Goal: Information Seeking & Learning: Learn about a topic

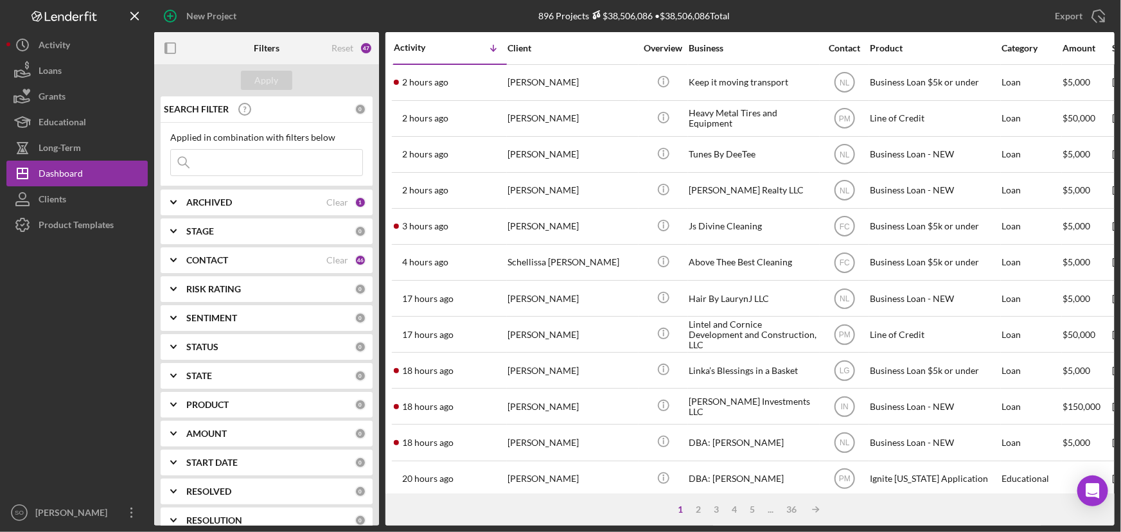
click at [222, 166] on input at bounding box center [266, 163] width 191 height 26
drag, startPoint x: 175, startPoint y: 163, endPoint x: 166, endPoint y: 163, distance: 8.4
click at [166, 163] on div "Applied in combination with filters below marnive heard Icon/Menu Close" at bounding box center [267, 155] width 212 height 64
type input "Marnice Herd"
click at [277, 82] on div "Apply" at bounding box center [267, 80] width 24 height 19
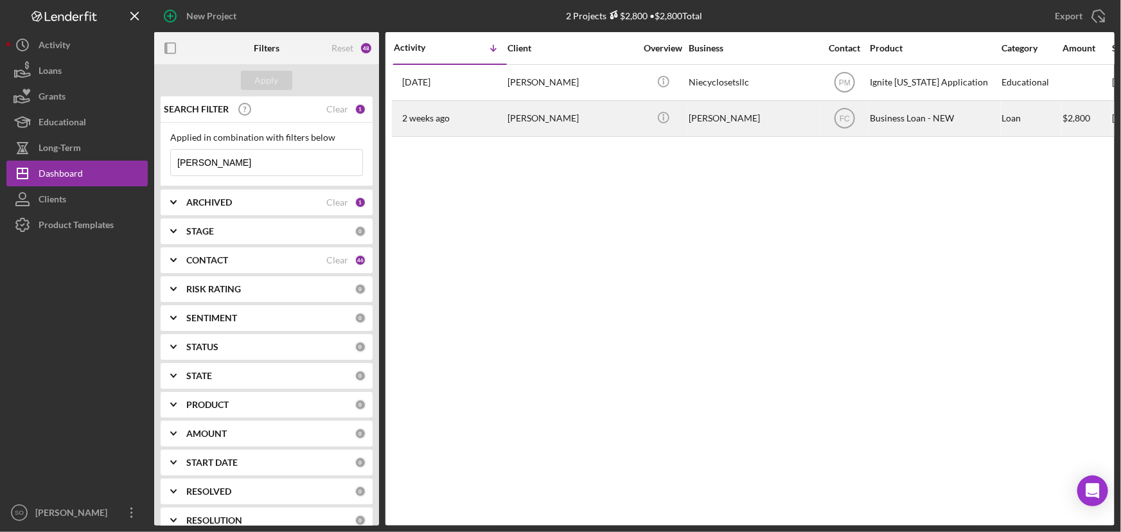
click at [618, 131] on div "Marnice Herd" at bounding box center [572, 119] width 129 height 34
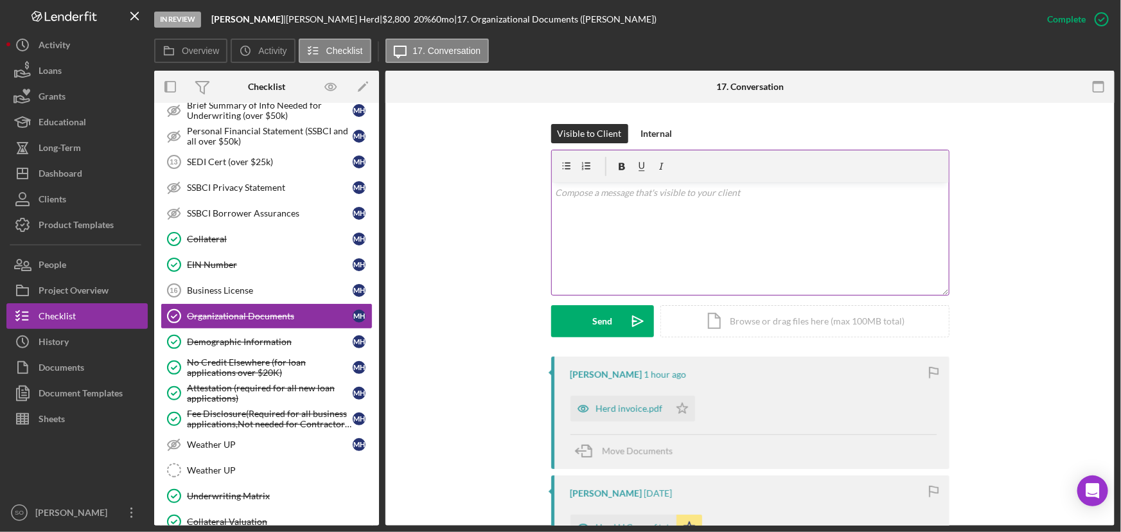
scroll to position [233, 0]
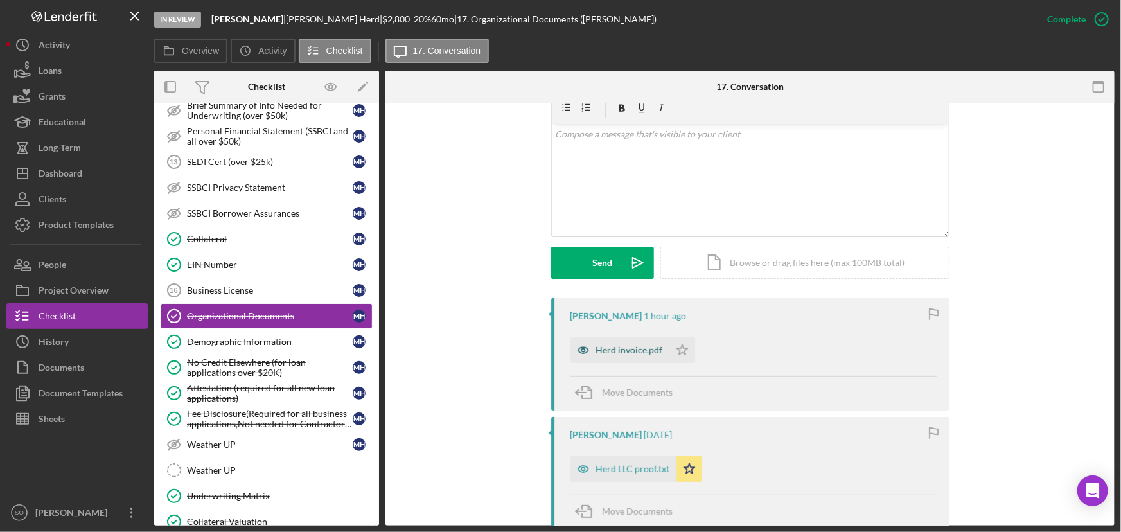
click at [635, 353] on div "Herd invoice.pdf" at bounding box center [629, 350] width 67 height 10
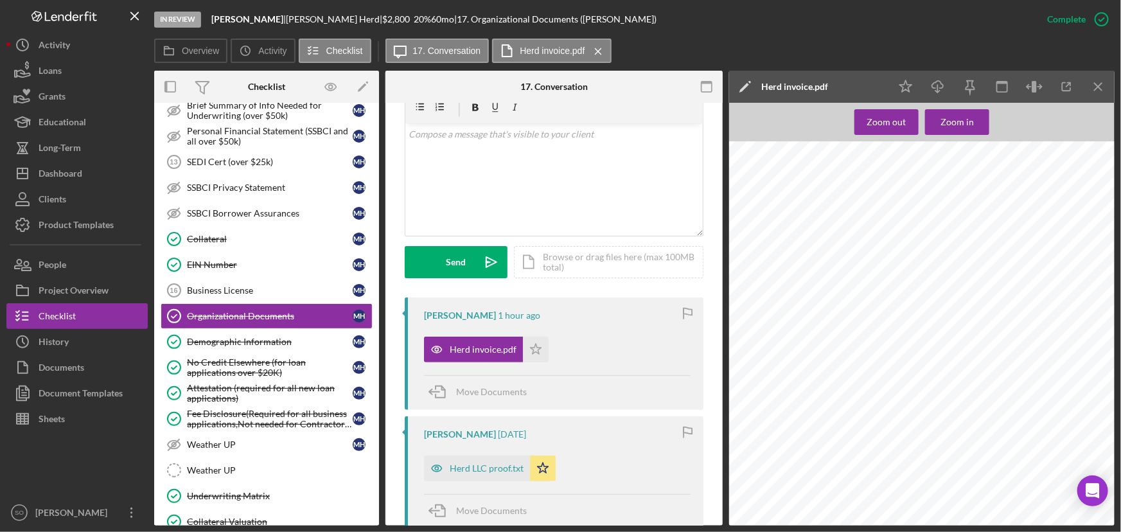
scroll to position [133, 0]
click at [495, 472] on div "Herd LLC proof.txt" at bounding box center [487, 468] width 74 height 10
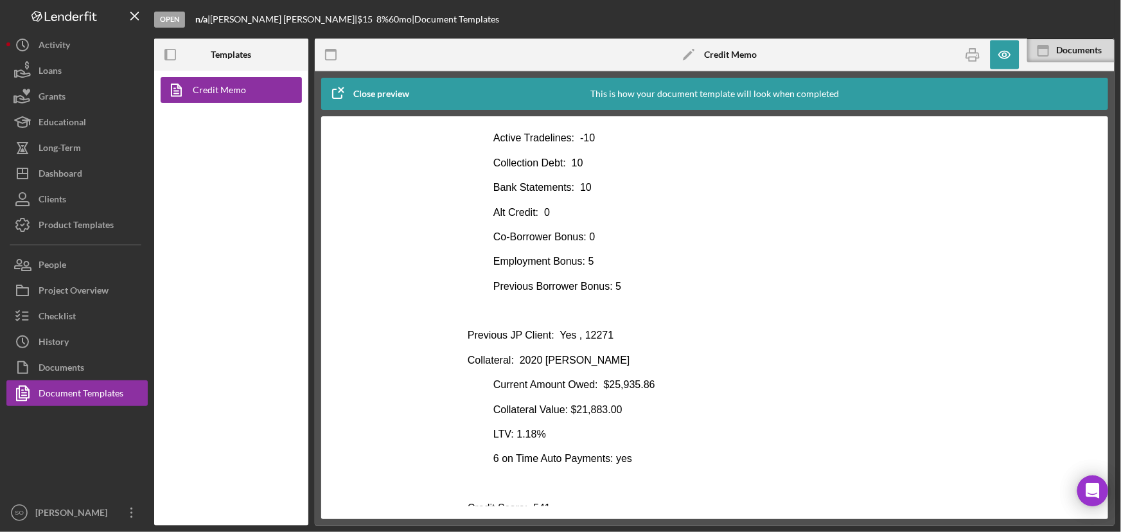
scroll to position [409, 0]
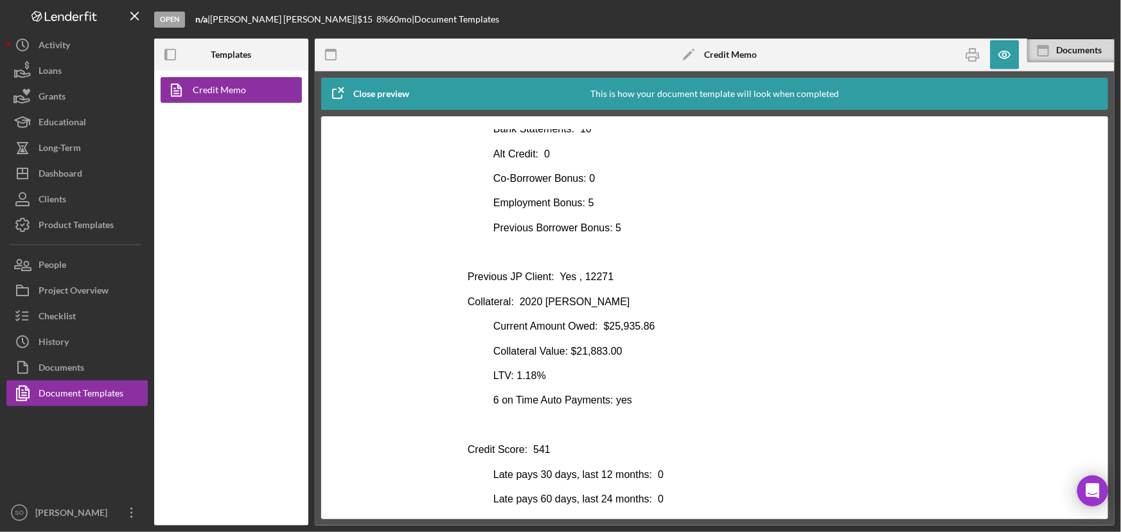
drag, startPoint x: 599, startPoint y: 281, endPoint x: 606, endPoint y: 274, distance: 9.1
click at [599, 281] on p "Previous JP Client: Yes , 12271" at bounding box center [714, 276] width 495 height 14
drag, startPoint x: 607, startPoint y: 273, endPoint x: 577, endPoint y: 278, distance: 30.5
click at [577, 278] on p "Previous JP Client: Yes , 12271" at bounding box center [714, 276] width 495 height 14
copy p "12271"
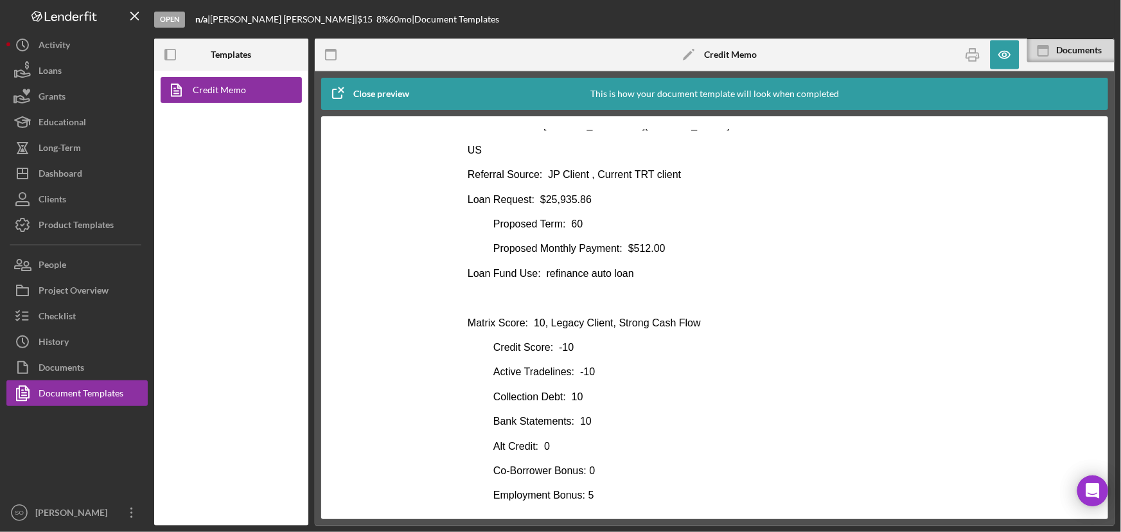
scroll to position [0, 0]
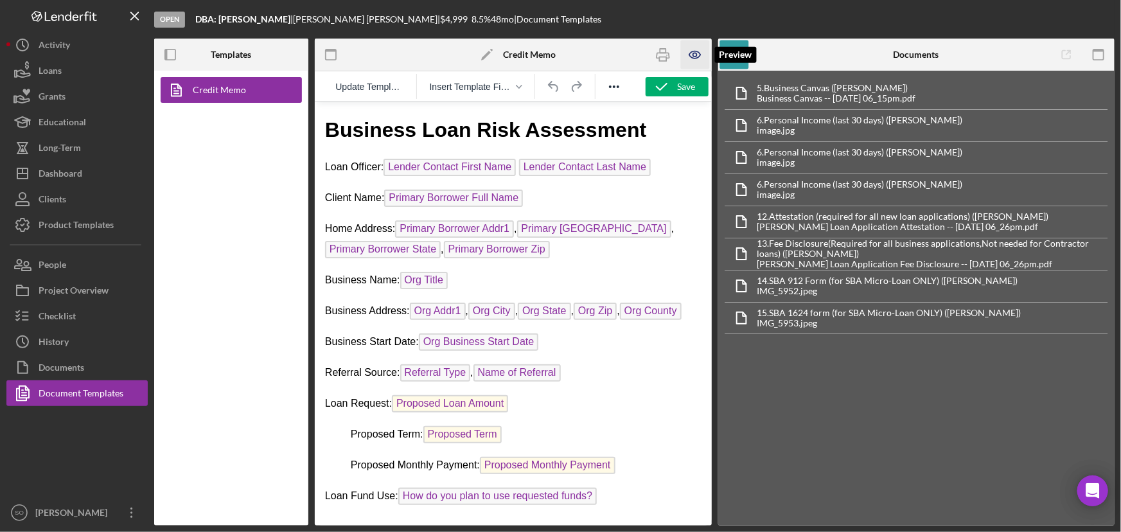
click at [691, 58] on icon "button" at bounding box center [695, 54] width 29 height 29
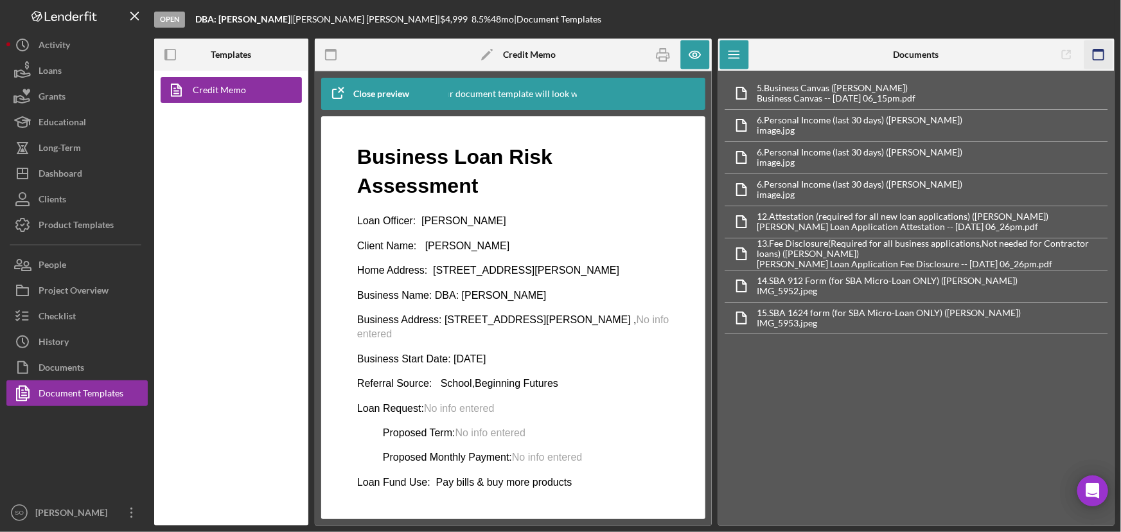
click at [1094, 56] on rect "button" at bounding box center [1099, 54] width 10 height 10
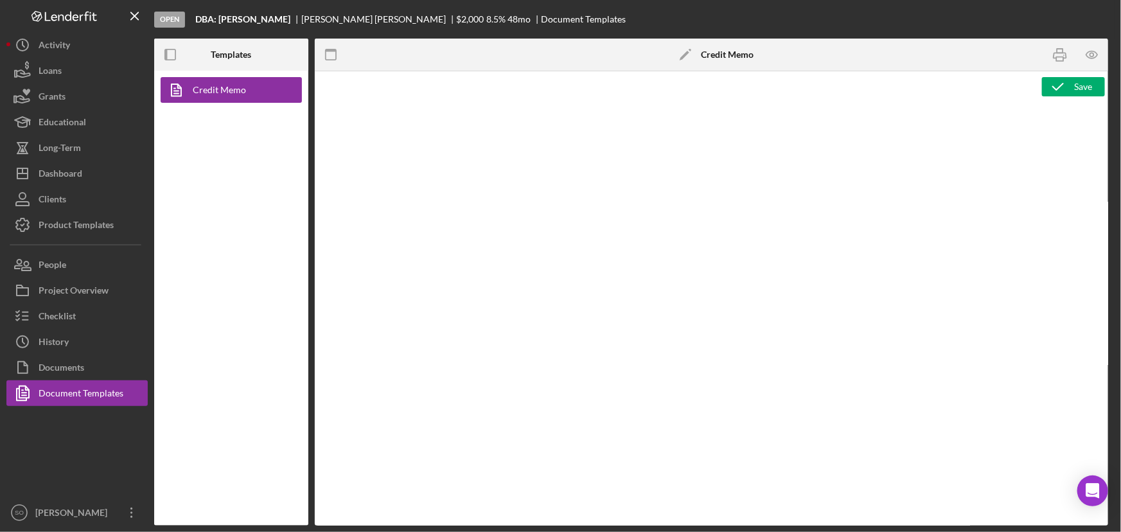
type textarea "<h1>Business Loan Risk Assessment</h1> <p>Loan Officer: &nbsp;<span id="Lender_…"
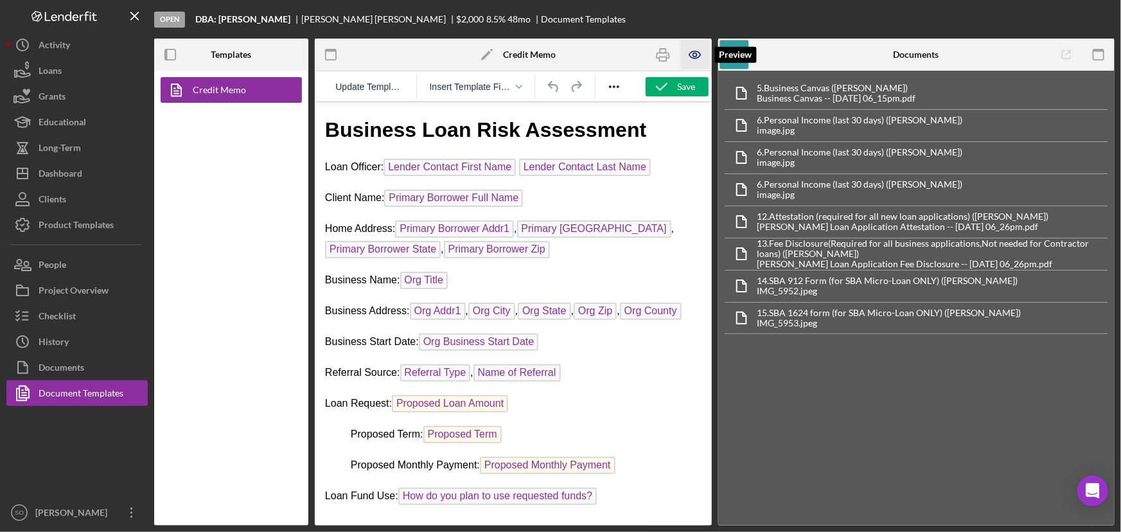
click at [687, 55] on icon "button" at bounding box center [695, 54] width 29 height 29
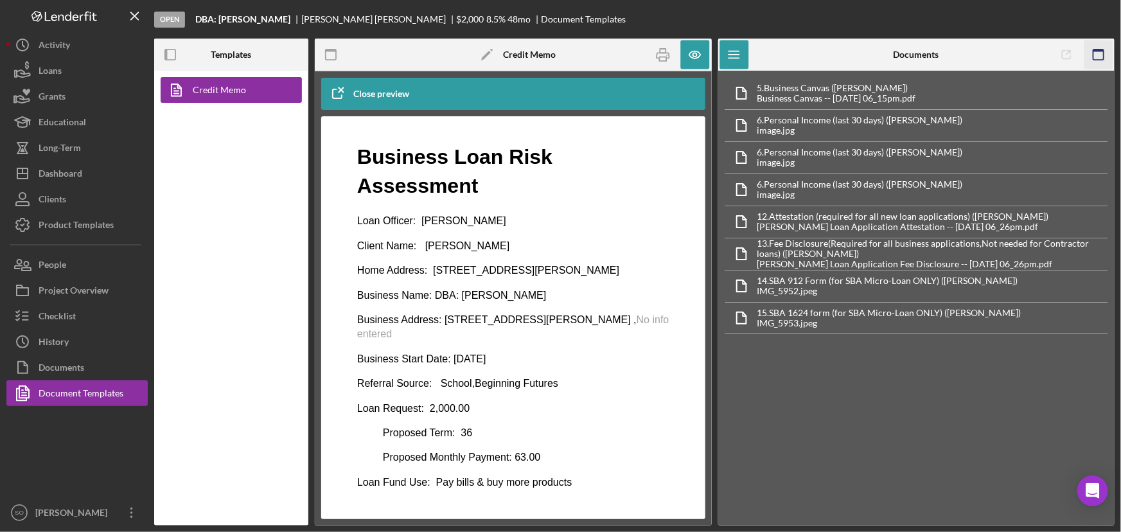
click at [1101, 53] on icon "button" at bounding box center [1098, 54] width 29 height 29
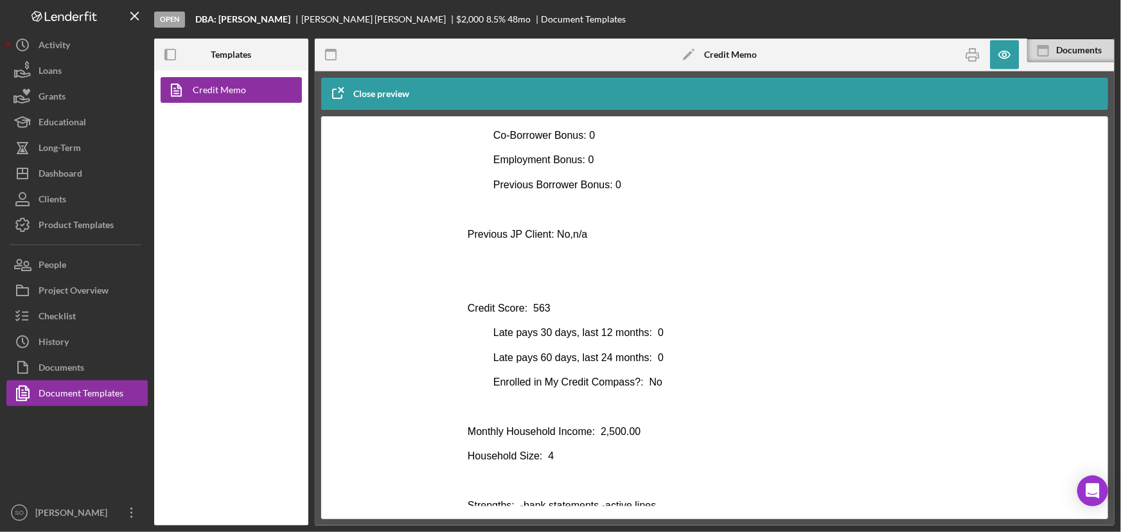
scroll to position [584, 0]
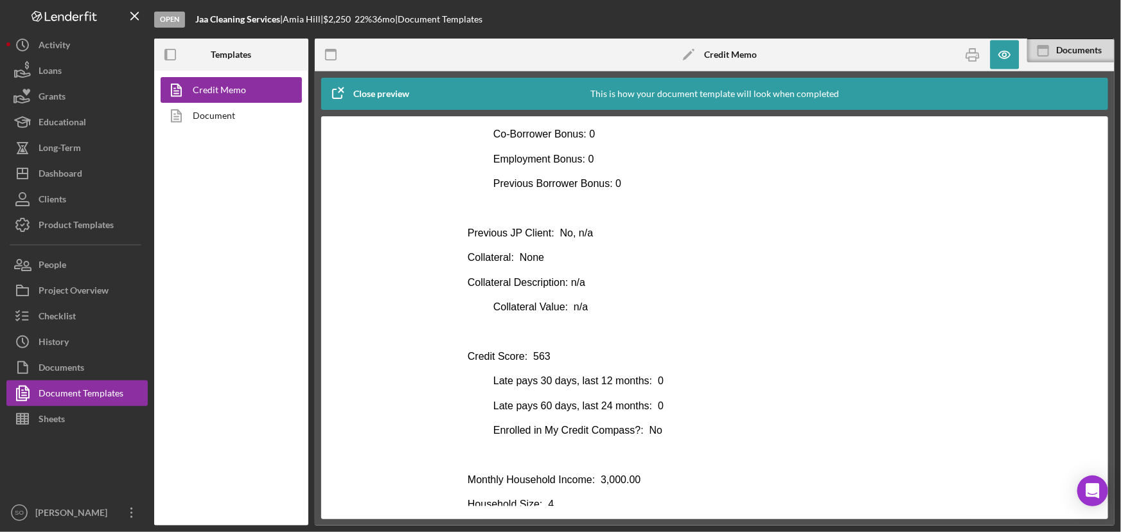
scroll to position [526, 0]
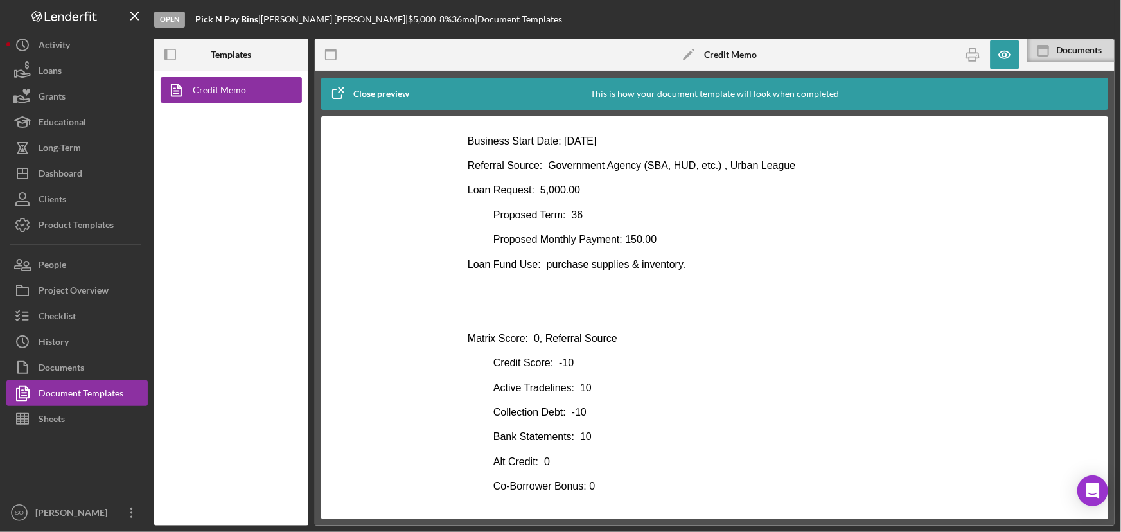
scroll to position [292, 0]
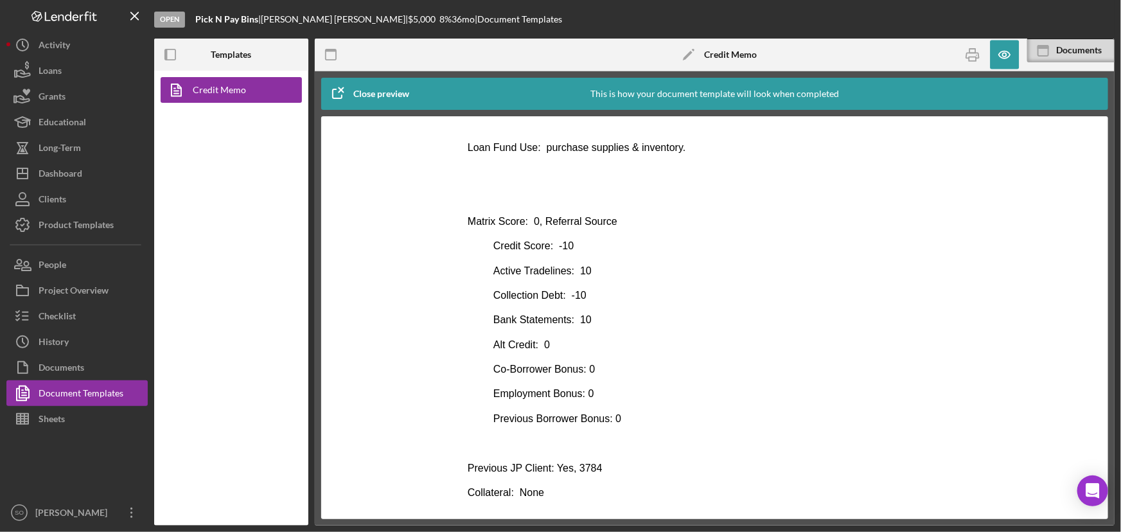
drag, startPoint x: 621, startPoint y: 502, endPoint x: 622, endPoint y: 479, distance: 23.1
click at [621, 502] on body "Business Loan Risk Assessment Loan Officer: Travis Williams Client Name: Marcel…" at bounding box center [714, 347] width 495 height 994
drag, startPoint x: 605, startPoint y: 468, endPoint x: 571, endPoint y: 466, distance: 34.1
click at [571, 466] on p "Previous JP Client: Yes, 3784" at bounding box center [714, 468] width 495 height 14
copy p "3784"
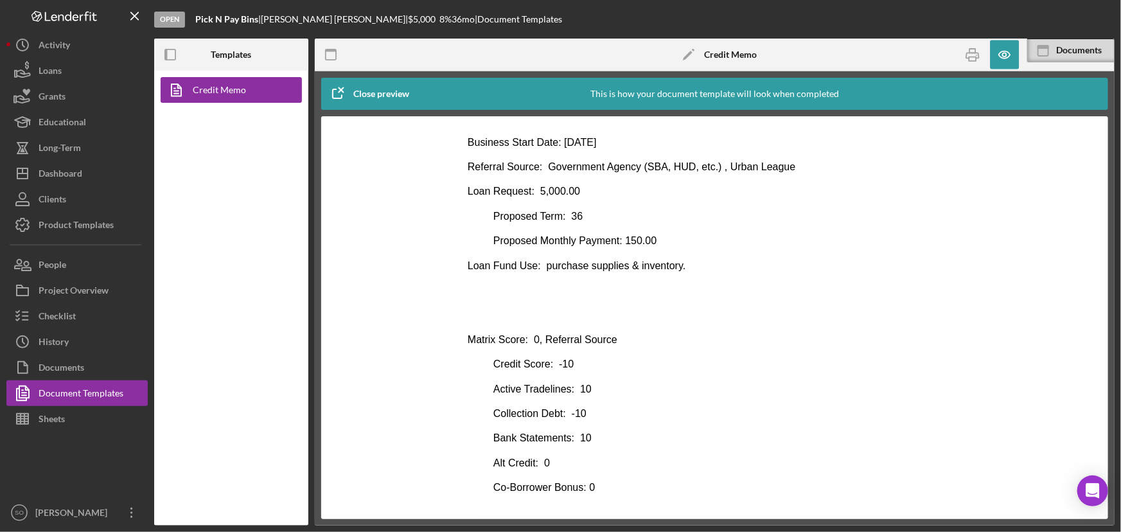
scroll to position [0, 0]
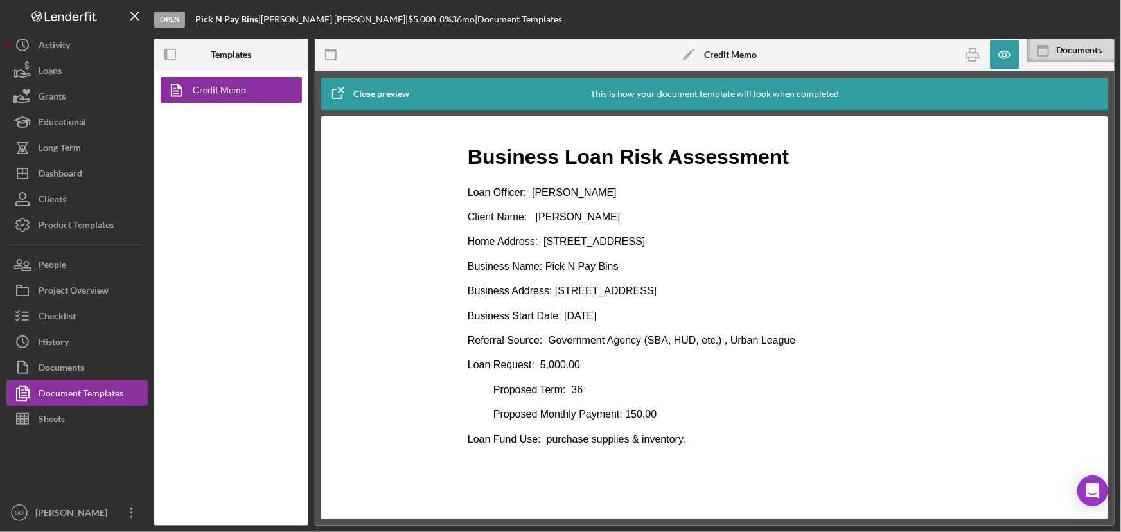
click at [593, 366] on p "Loan Request: 5,000.00" at bounding box center [714, 364] width 495 height 14
click at [699, 321] on p "Business Start Date: 01/01/2025" at bounding box center [714, 315] width 495 height 14
click at [652, 260] on p "Business Name: Pick N Pay Bins" at bounding box center [714, 266] width 495 height 14
drag, startPoint x: 611, startPoint y: 241, endPoint x: 546, endPoint y: 240, distance: 65.6
click at [546, 240] on p "Home Address: 149 Bayview Dr, Saint Louis, MO, 63135" at bounding box center [714, 241] width 495 height 14
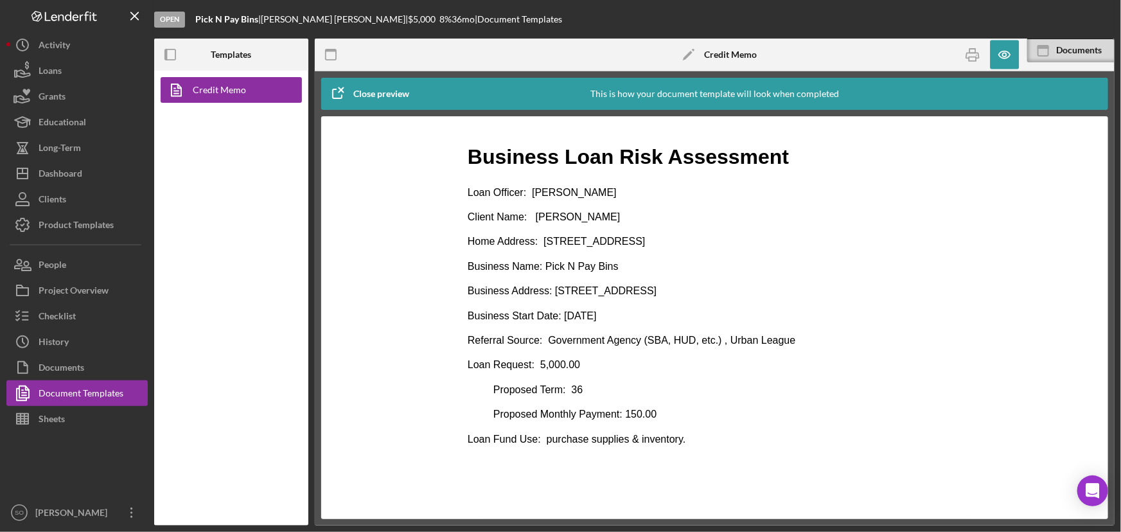
click at [624, 272] on p "Business Name: Pick N Pay Bins" at bounding box center [714, 266] width 495 height 14
drag, startPoint x: 610, startPoint y: 240, endPoint x: 543, endPoint y: 240, distance: 67.5
click at [543, 240] on p "Home Address: 149 Bayview Dr, Saint Louis, MO, 63135" at bounding box center [714, 241] width 495 height 14
click at [682, 309] on p "Business Start Date: 01/01/2025" at bounding box center [714, 315] width 495 height 14
click at [549, 288] on p "Business Address: 3702 NEOSHO ST, Saint Louis, MO , 63116 , STL County" at bounding box center [714, 290] width 495 height 14
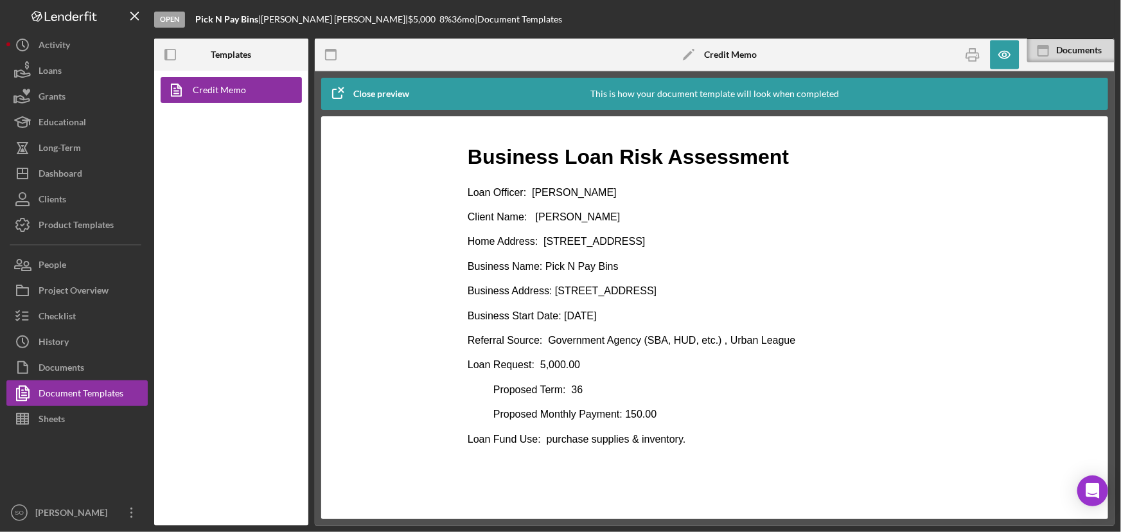
click at [862, 286] on p "Business Address: 3702 NEOSHO ST, Saint Louis, MO , 63116 , STL County" at bounding box center [714, 290] width 495 height 14
click at [842, 294] on p "Business Address: 3702 NEOSHO ST, Saint Louis, MO , 63116 , STL County" at bounding box center [714, 290] width 495 height 14
click at [680, 315] on p "Business Start Date: 01/01/2025" at bounding box center [714, 315] width 495 height 14
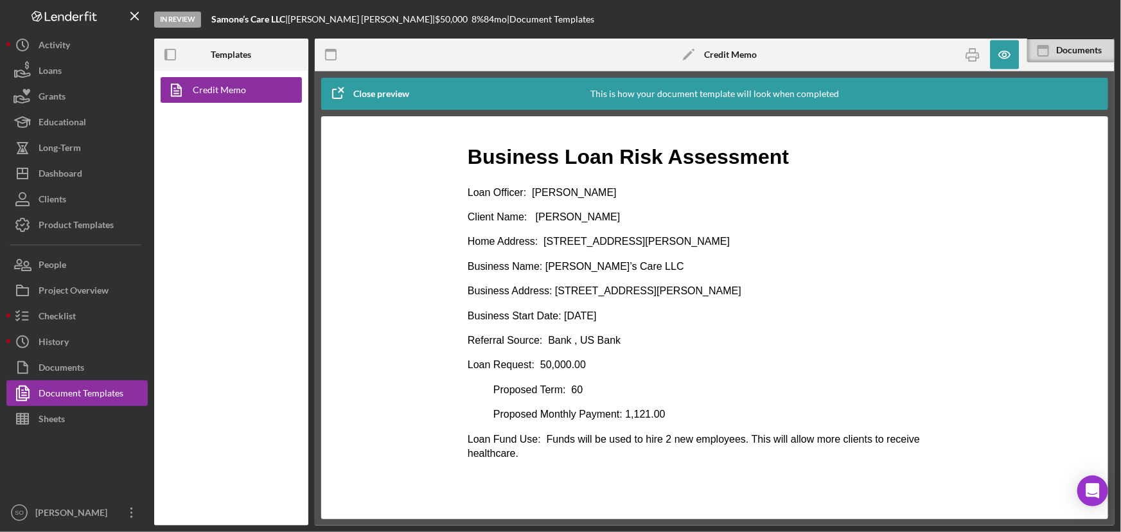
click at [691, 345] on p "Referral Source: Bank , US Bank" at bounding box center [714, 340] width 495 height 14
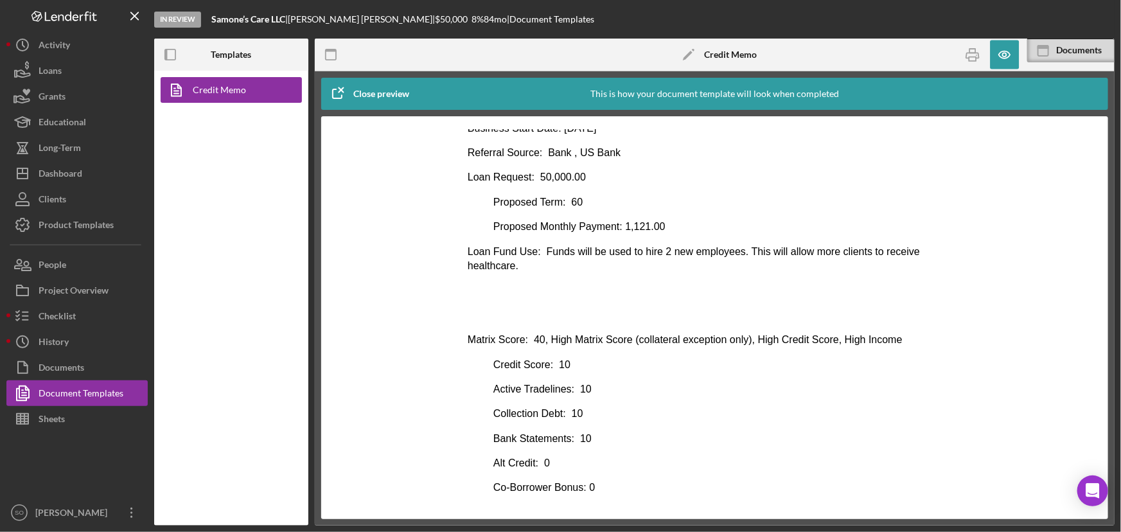
scroll to position [246, 0]
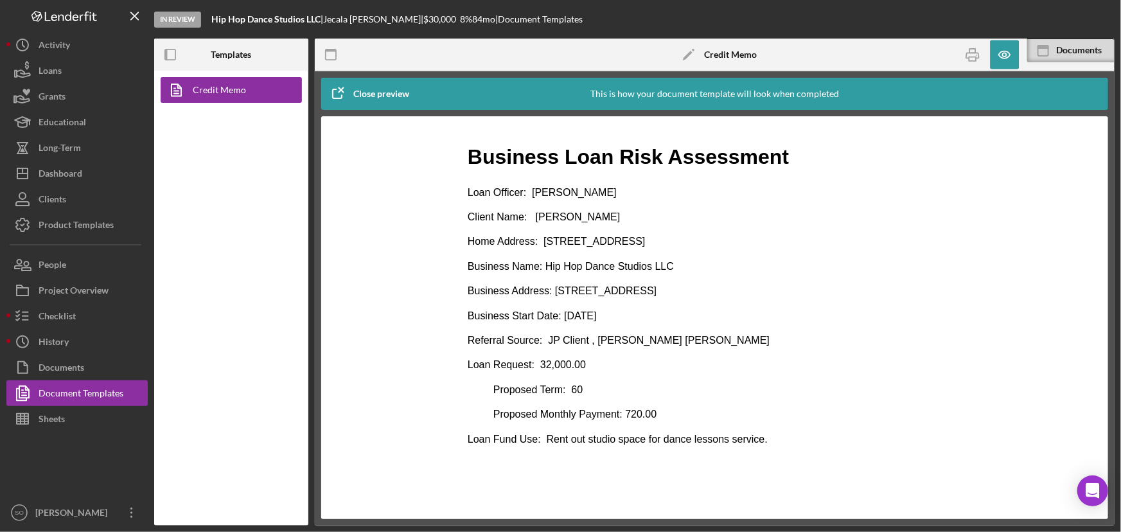
click at [689, 393] on p "Proposed Term: 60" at bounding box center [714, 389] width 495 height 14
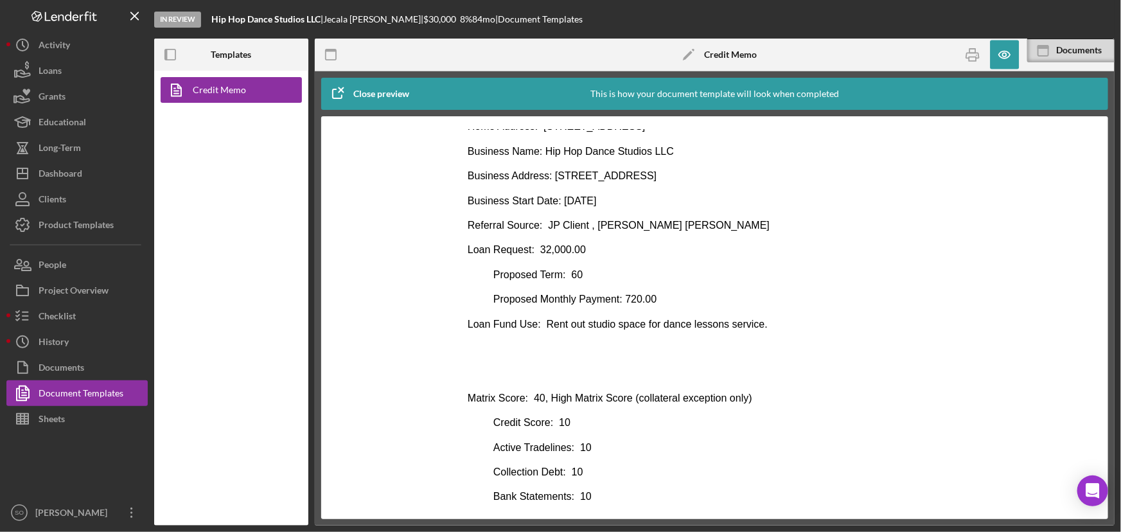
scroll to position [57, 0]
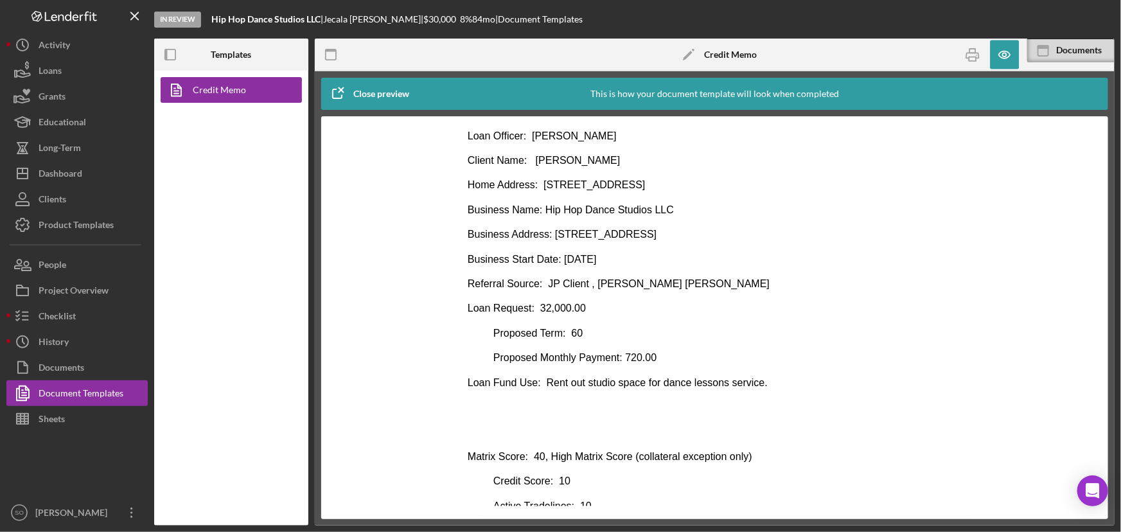
click at [727, 425] on p "Rich Text Area. Press ALT-0 for help." at bounding box center [714, 431] width 495 height 14
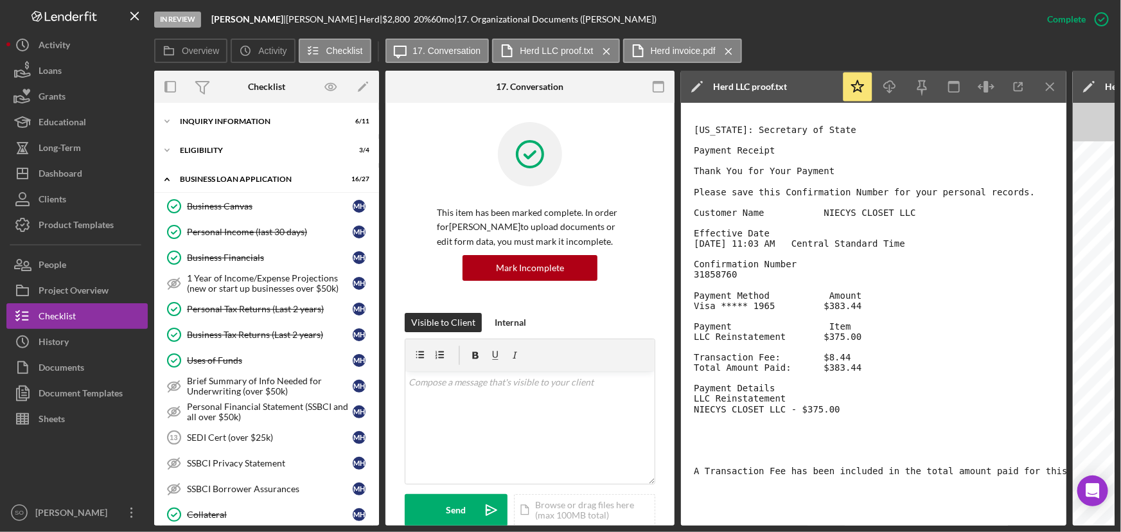
scroll to position [133, 0]
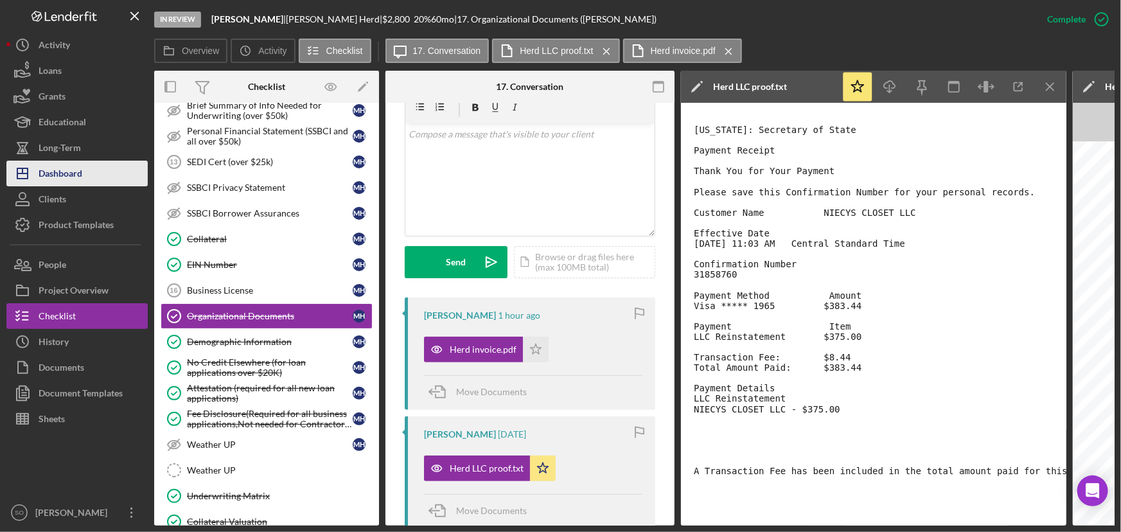
click at [60, 179] on div "Dashboard" at bounding box center [61, 175] width 44 height 29
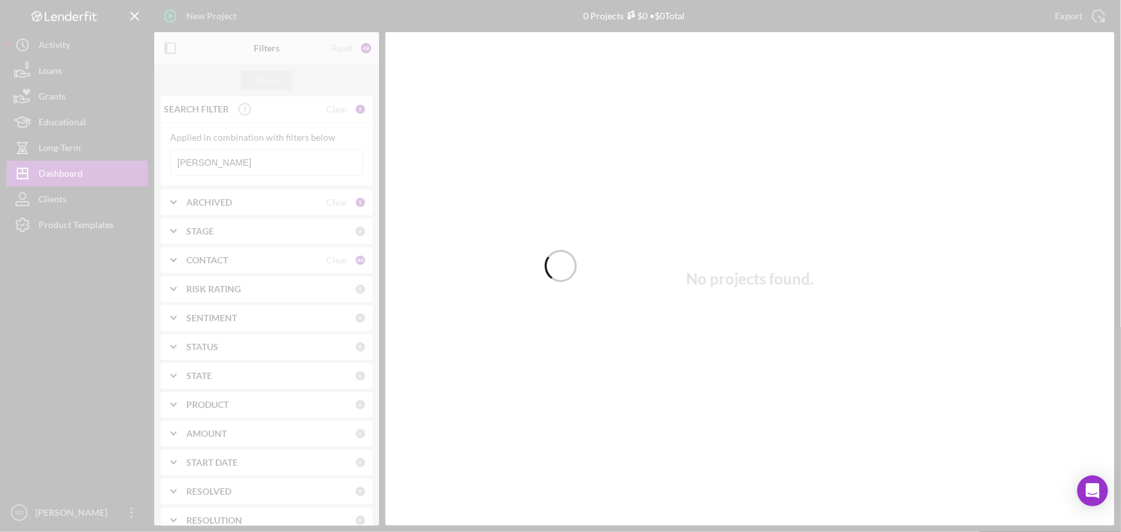
click at [251, 160] on div at bounding box center [560, 266] width 1121 height 532
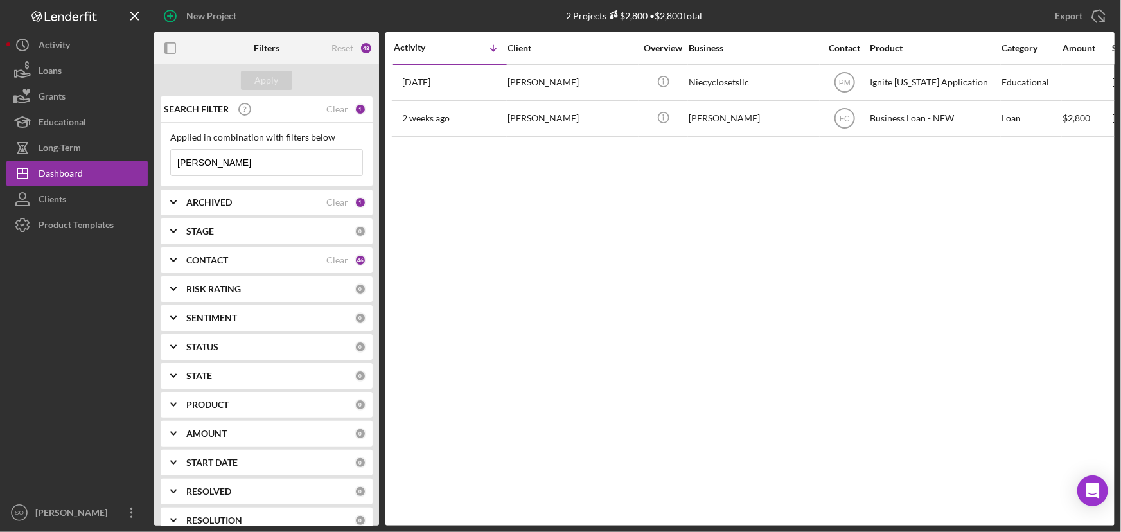
drag, startPoint x: 210, startPoint y: 164, endPoint x: 159, endPoint y: 160, distance: 51.5
click at [159, 160] on div "SEARCH FILTER Clear 1 Applied in combination with filters below Marnice Herd Ic…" at bounding box center [266, 310] width 225 height 429
type input "mencer"
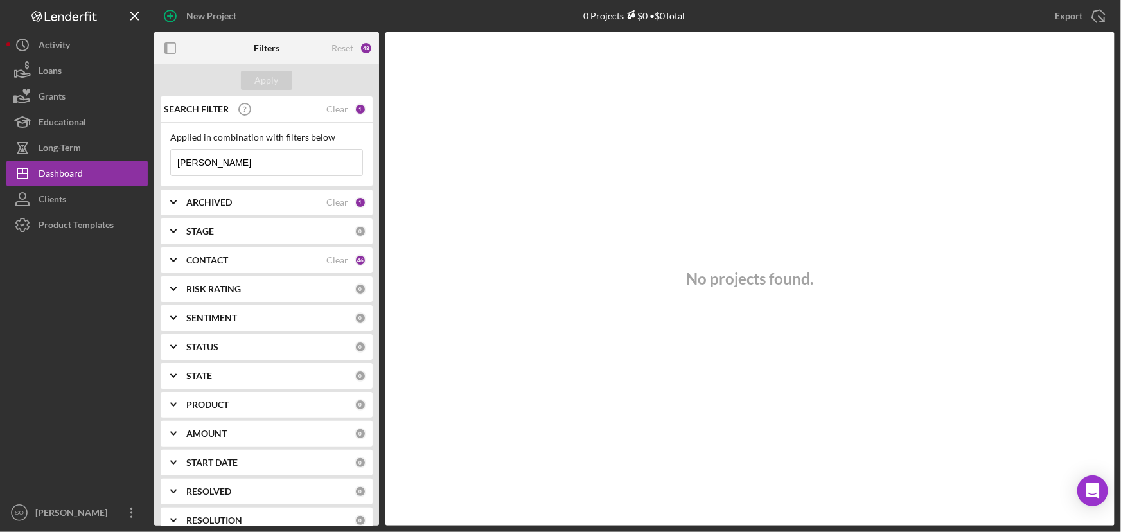
drag, startPoint x: 231, startPoint y: 164, endPoint x: 170, endPoint y: 164, distance: 60.4
click at [171, 164] on input "mencer" at bounding box center [266, 163] width 191 height 26
click at [235, 156] on input at bounding box center [266, 163] width 191 height 26
type input ","
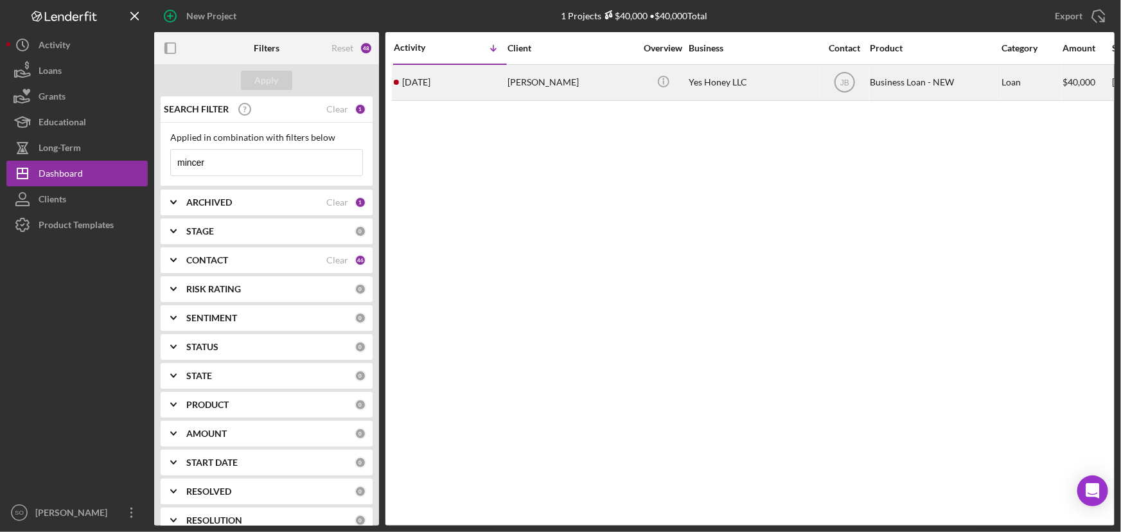
type input "mincer"
click at [577, 87] on div "Heather Mincer" at bounding box center [572, 83] width 129 height 34
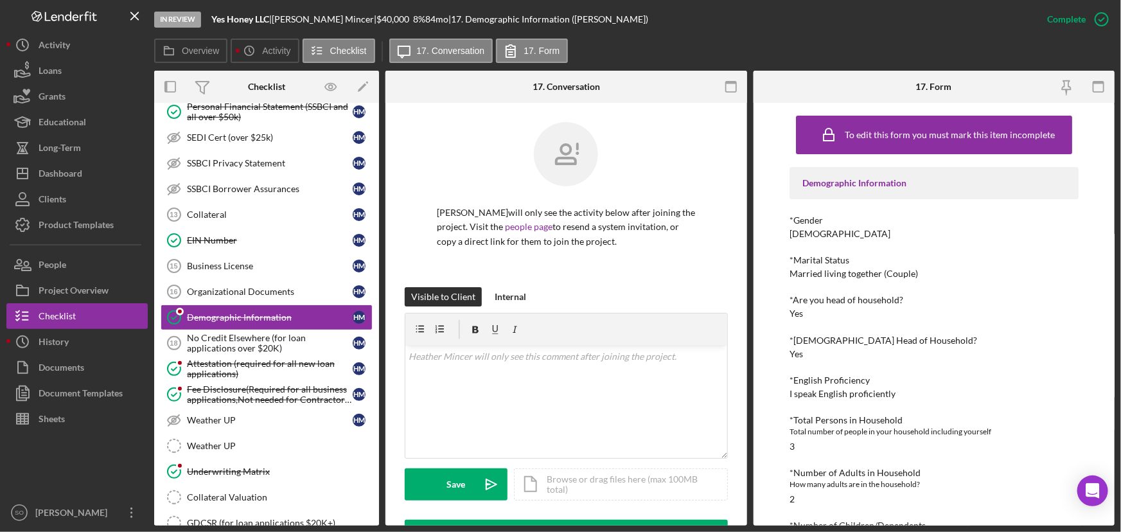
scroll to position [560, 0]
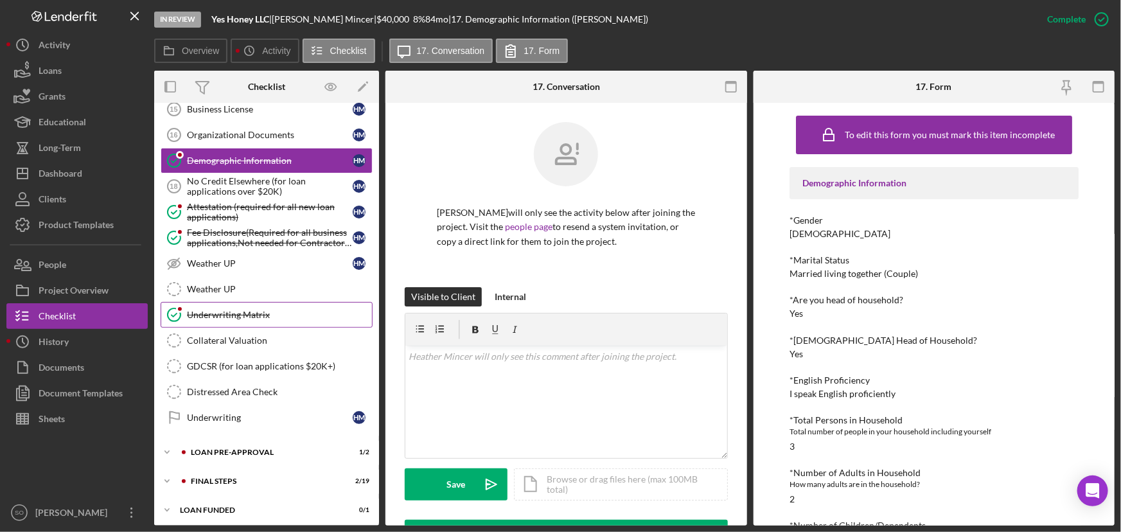
click at [226, 310] on div "Underwriting Matrix" at bounding box center [279, 315] width 185 height 10
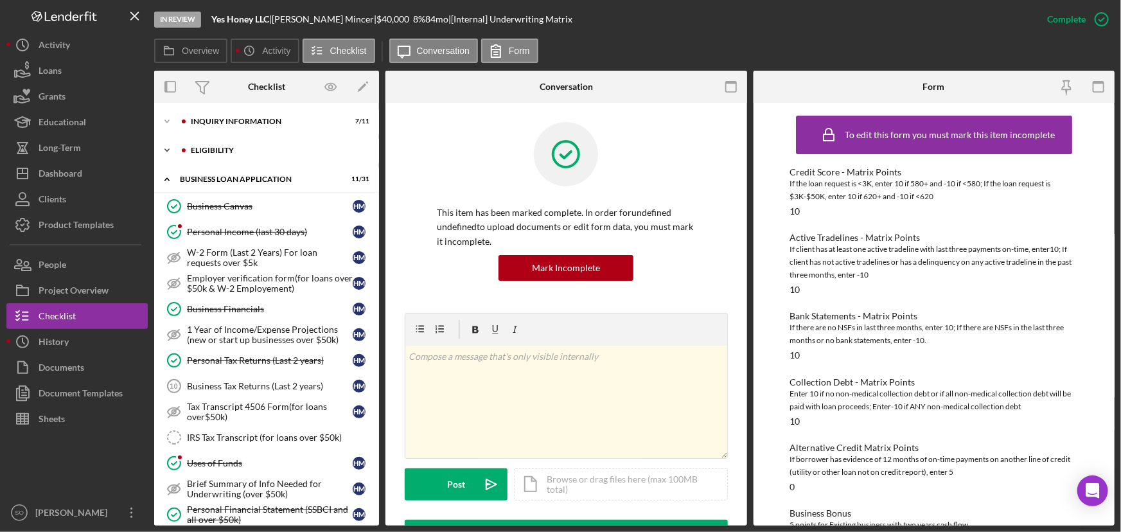
click at [218, 152] on div "ELIGIBILITY" at bounding box center [277, 150] width 172 height 8
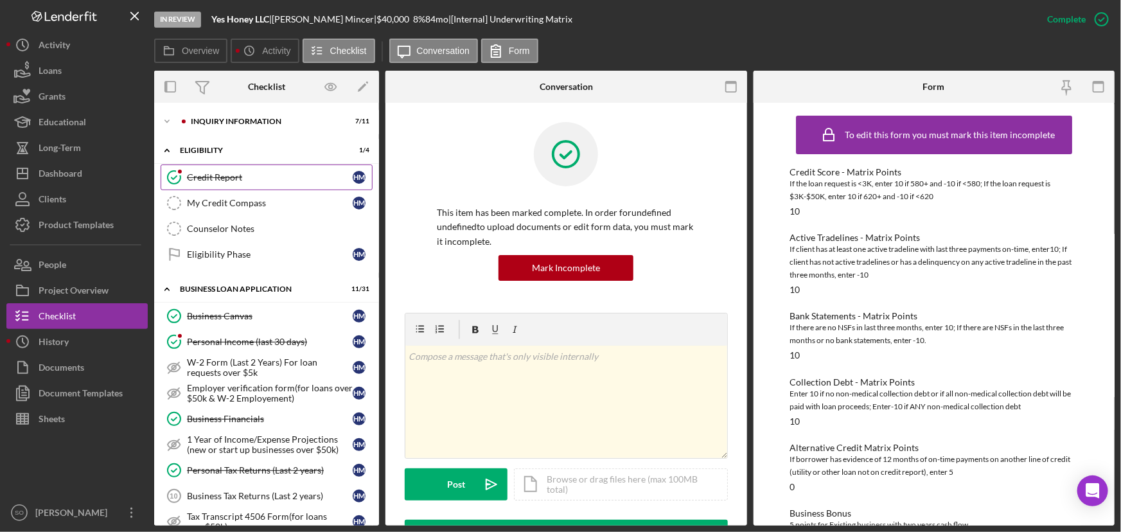
click at [220, 182] on div "Credit Report" at bounding box center [270, 177] width 166 height 10
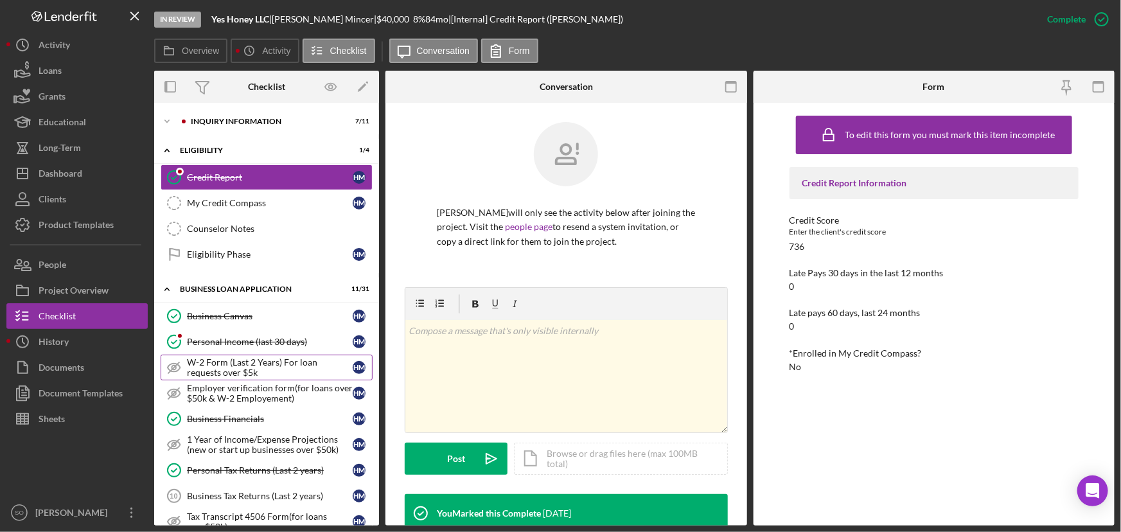
click at [285, 366] on div "W-2 Form (Last 2 Years) For loan requests over $5k" at bounding box center [270, 367] width 166 height 21
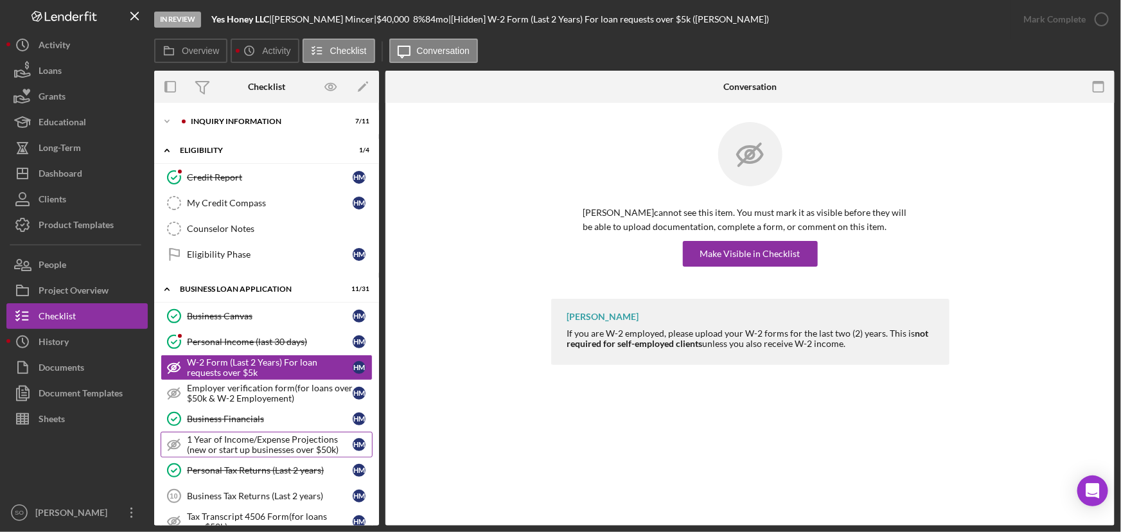
scroll to position [116, 0]
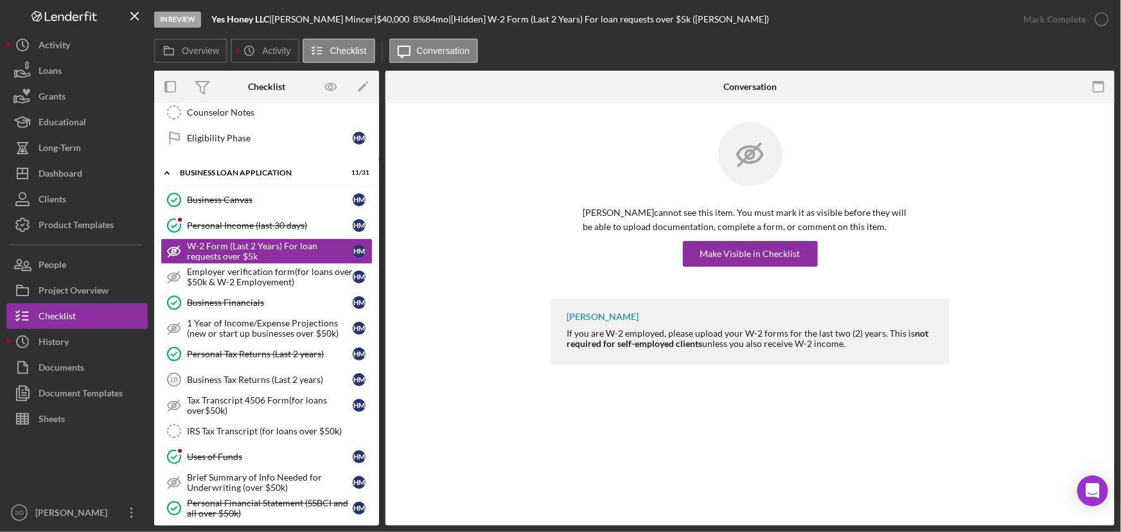
drag, startPoint x: 856, startPoint y: 347, endPoint x: 565, endPoint y: 328, distance: 291.7
click at [565, 328] on div "Jim Boyle If you are W-2 employed, please upload your W-2 forms for the last tw…" at bounding box center [750, 332] width 398 height 66
copy div "If you are W-2 employed, please upload your W-2 forms for the last two (2) year…"
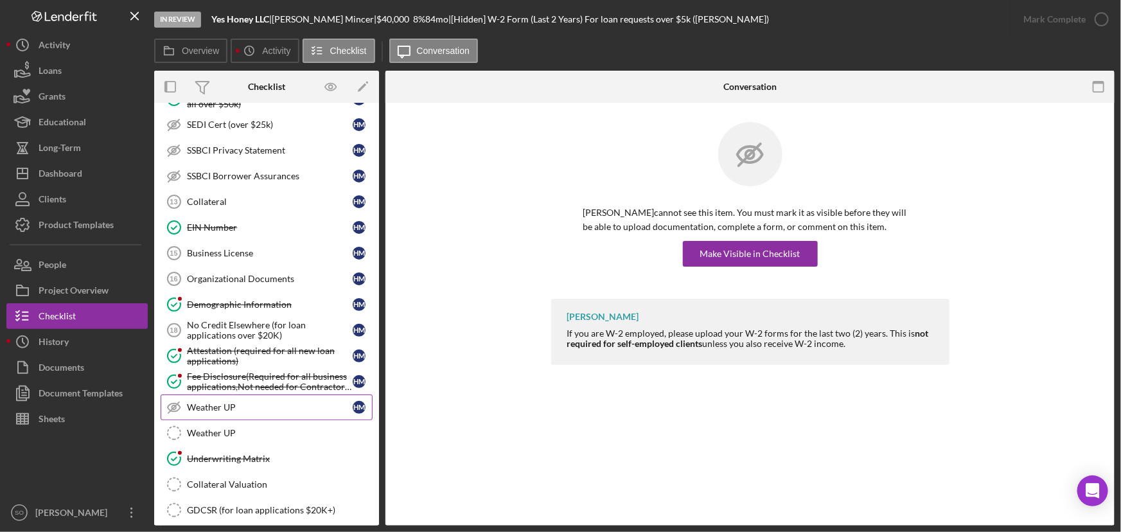
scroll to position [669, 0]
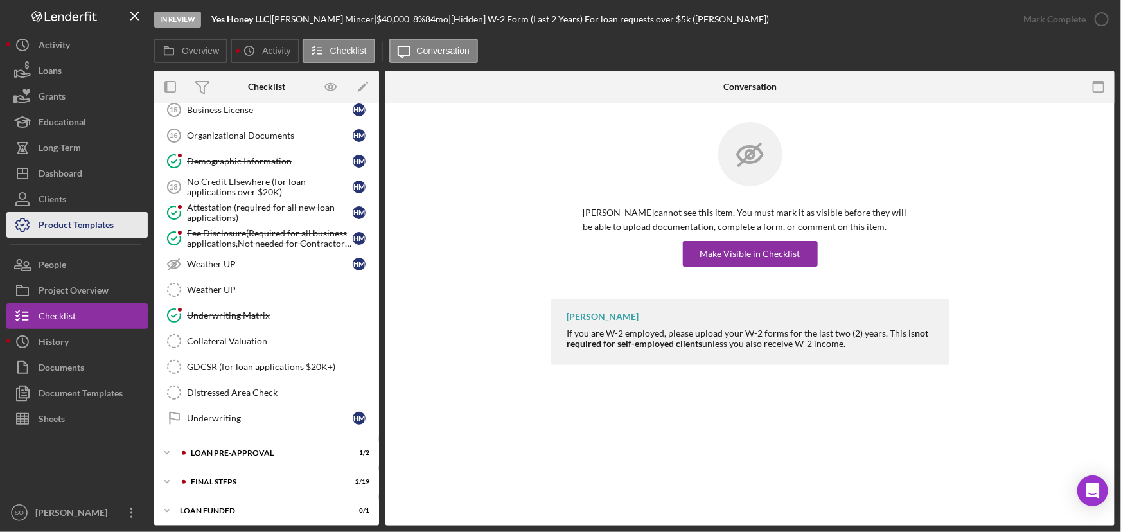
click at [75, 227] on div "Product Templates" at bounding box center [76, 226] width 75 height 29
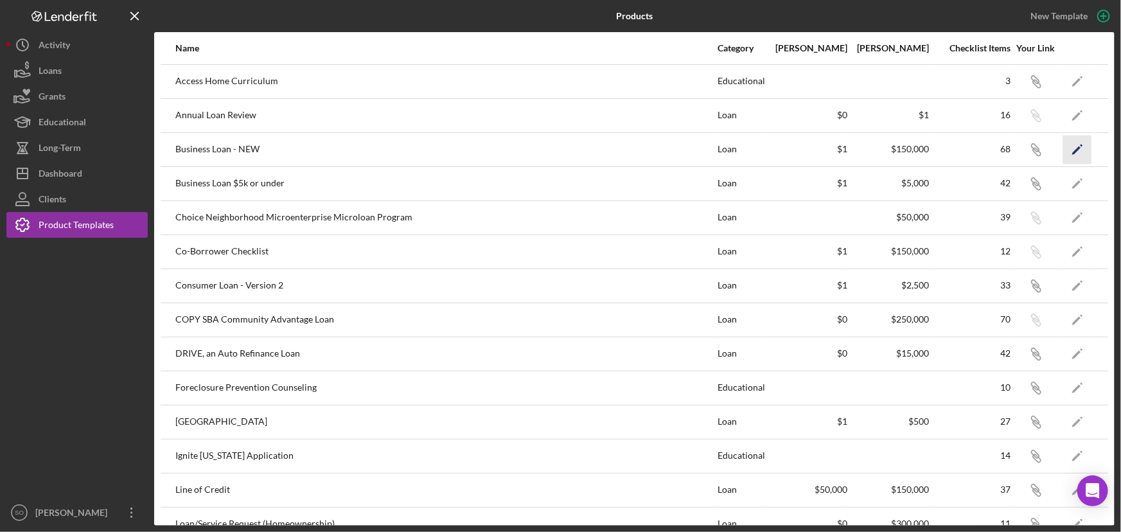
click at [1072, 148] on polygon "button" at bounding box center [1076, 150] width 9 height 9
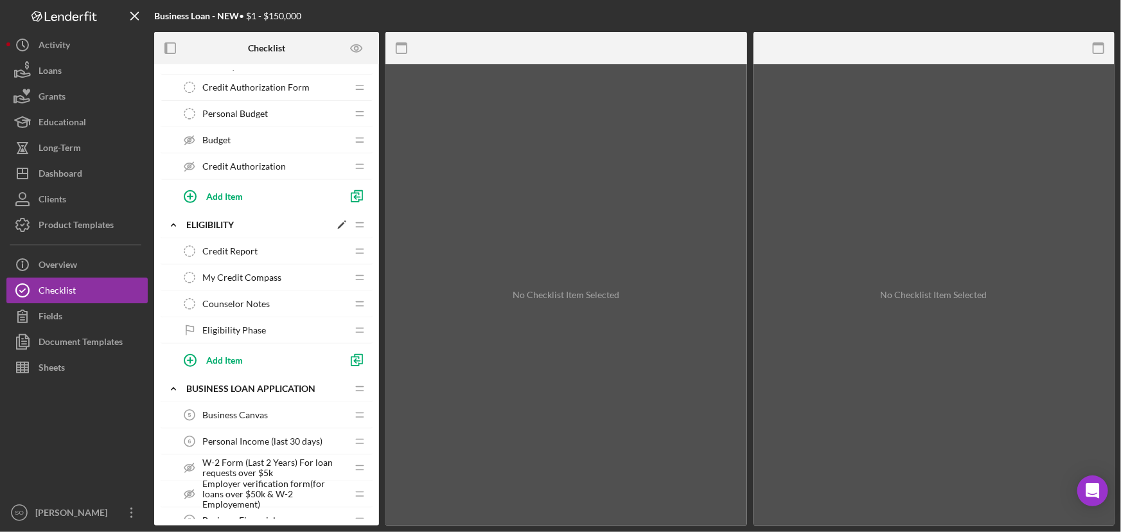
scroll to position [409, 0]
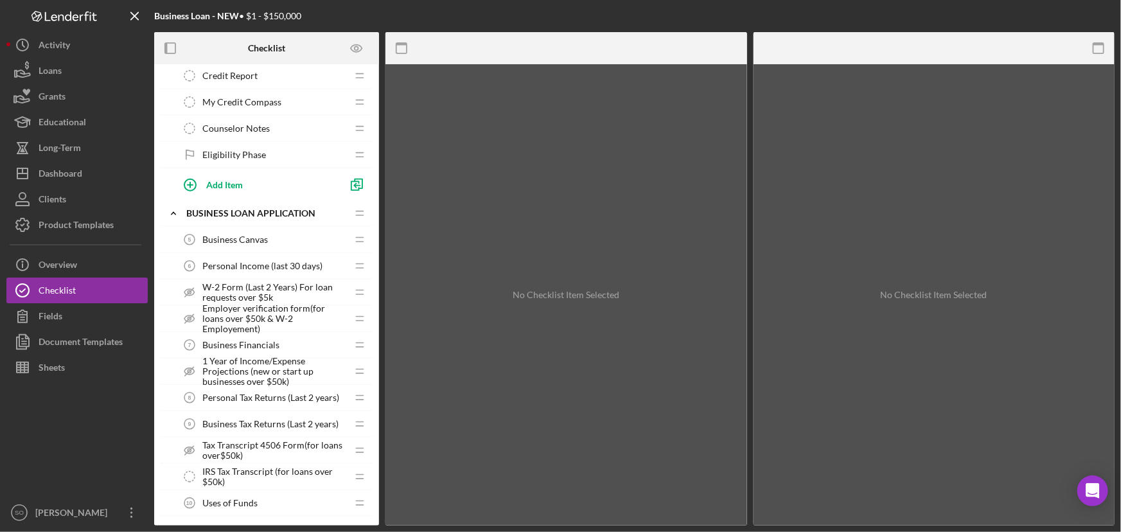
click at [274, 299] on span "W-2 Form (Last 2 Years) For loan requests over $5k" at bounding box center [274, 292] width 145 height 21
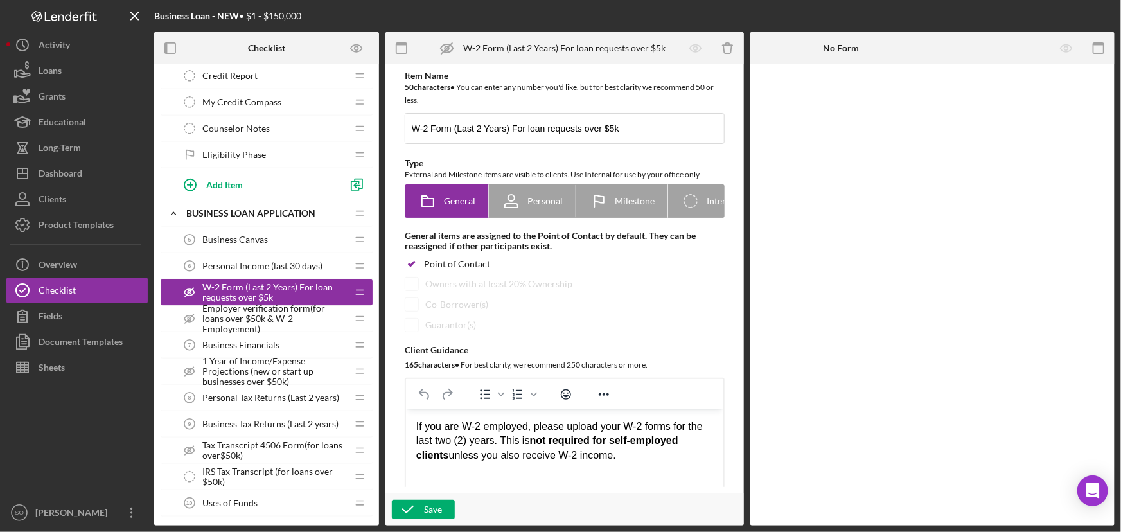
click at [306, 322] on span "Employer verification form(for loans over $50k & W-2 Employement)" at bounding box center [274, 318] width 145 height 31
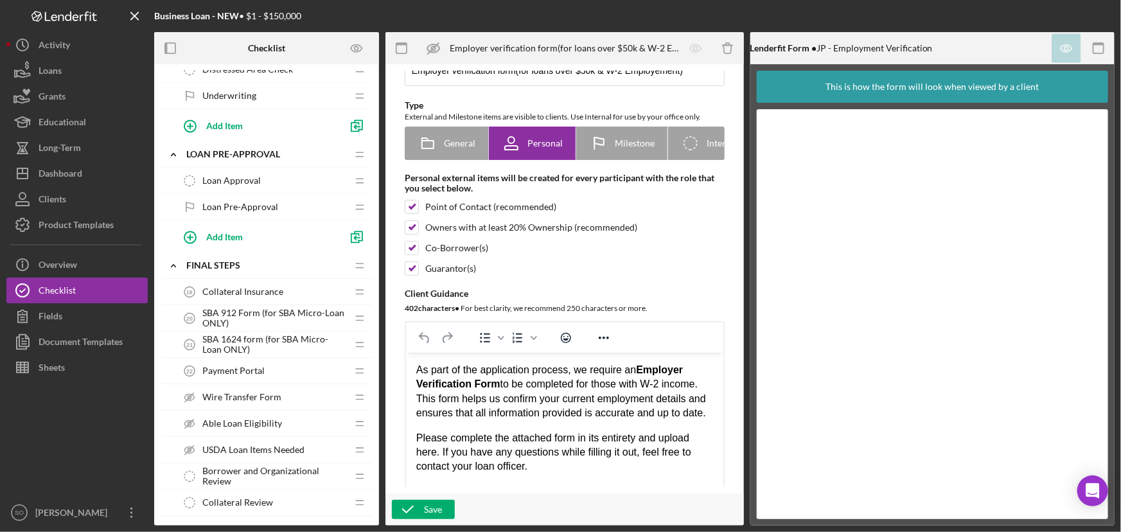
scroll to position [1401, 0]
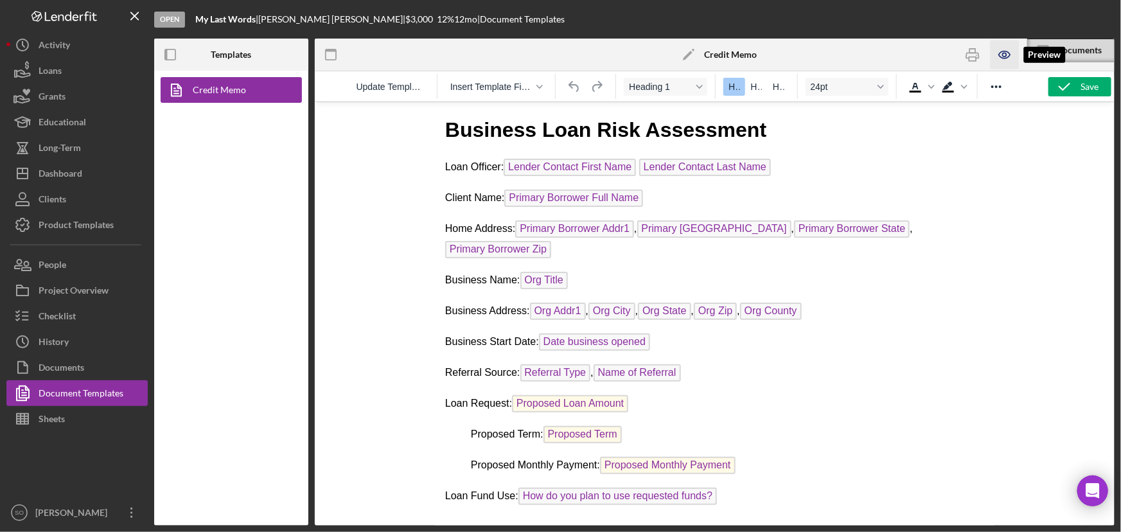
click at [1004, 57] on icon "button" at bounding box center [1005, 55] width 4 height 4
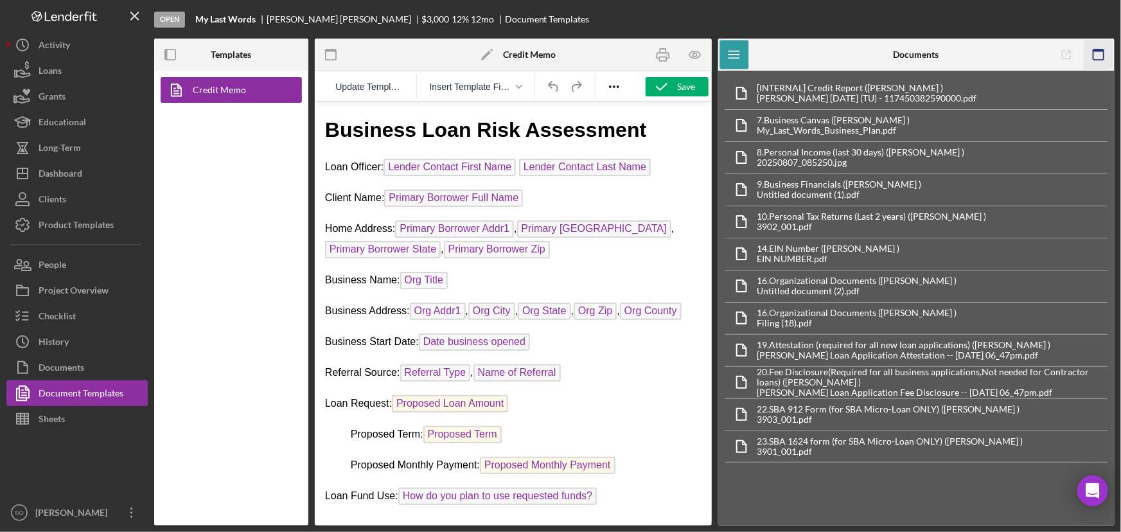
click at [1098, 55] on icon "button" at bounding box center [1098, 54] width 29 height 29
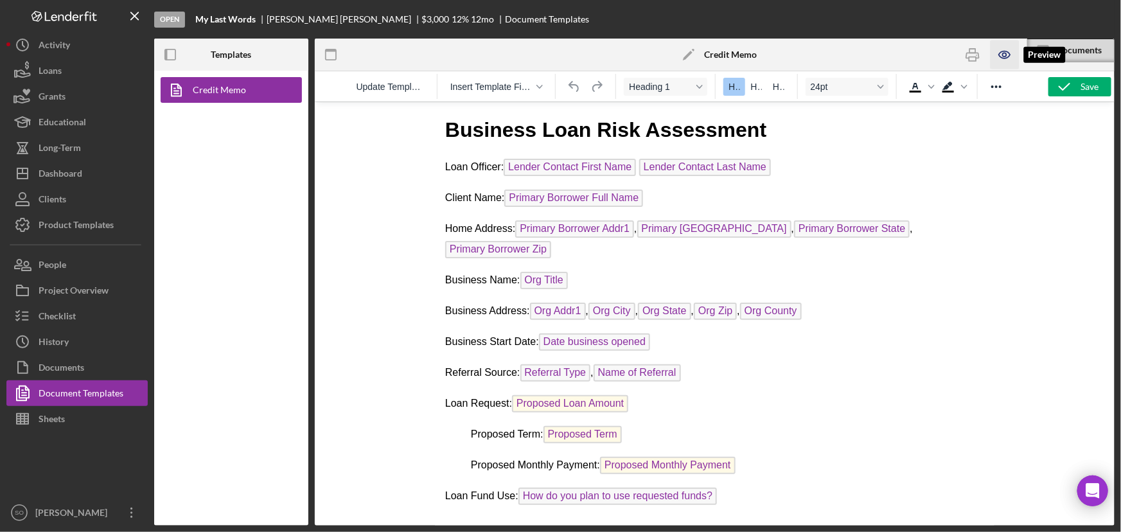
click at [1002, 53] on icon "button" at bounding box center [1005, 54] width 29 height 29
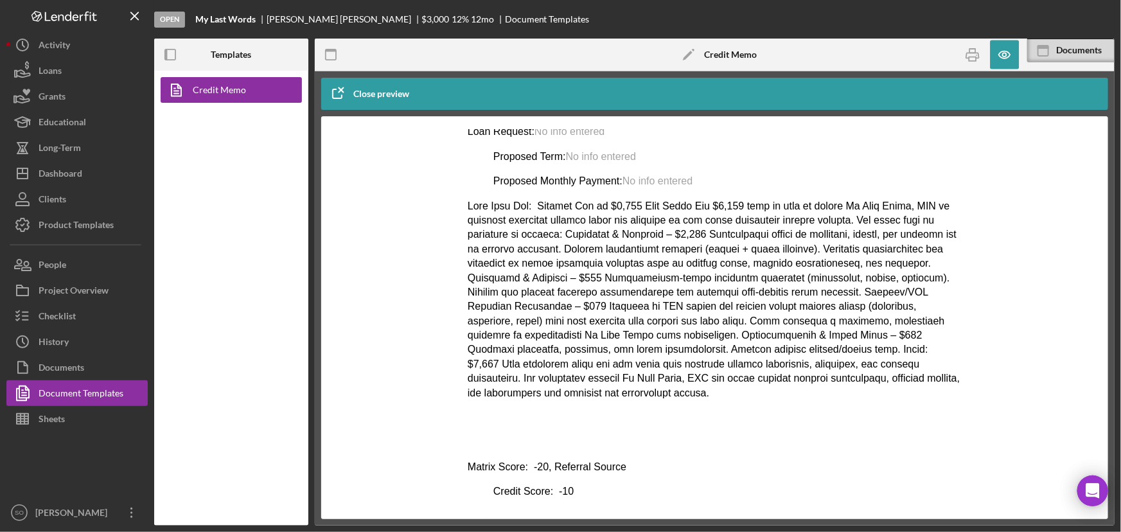
scroll to position [116, 0]
